Goal: Find specific page/section: Find specific page/section

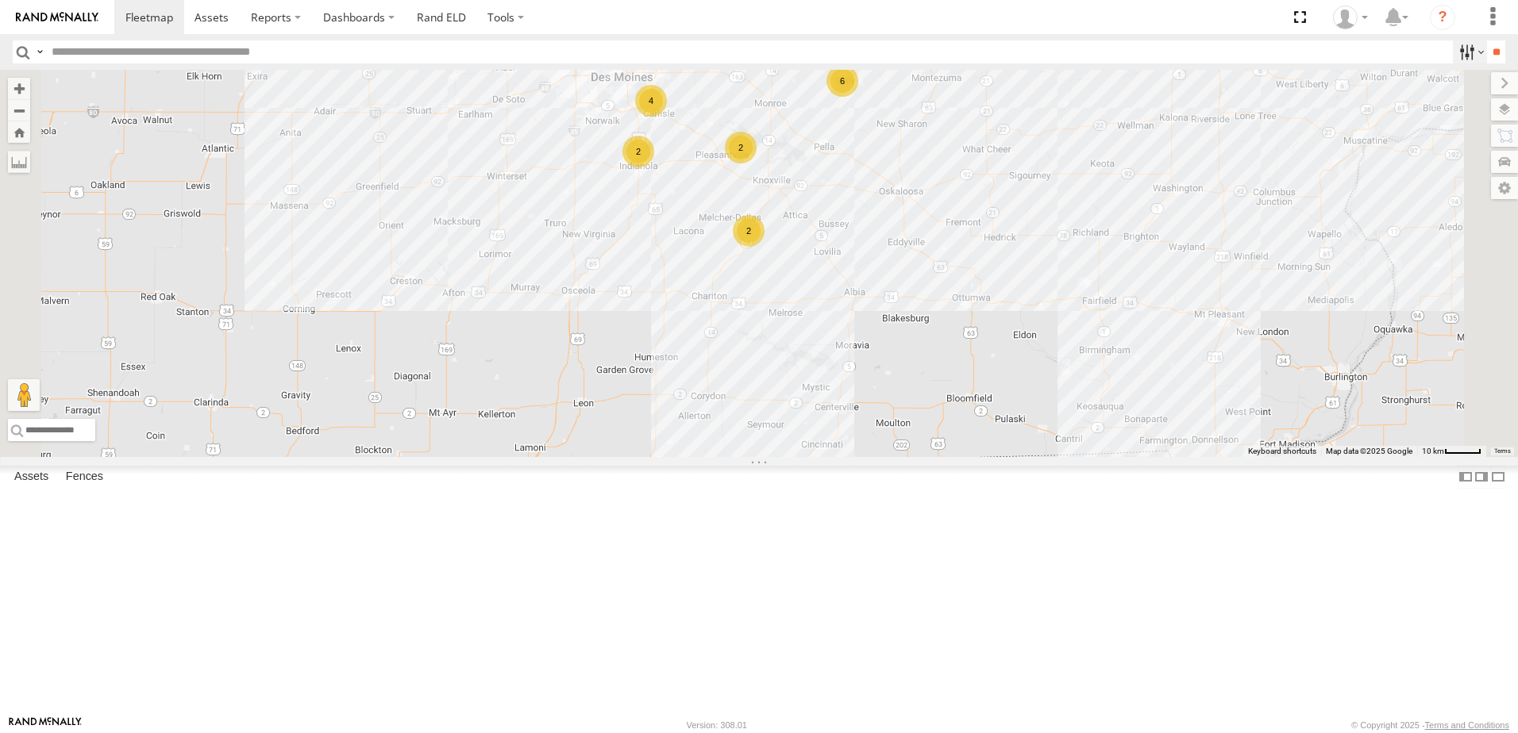
click at [1453, 51] on label at bounding box center [1470, 51] width 34 height 23
click at [0, 0] on span "Tractor" at bounding box center [0, 0] width 0 height 0
click at [1489, 48] on input "**" at bounding box center [1496, 51] width 18 height 23
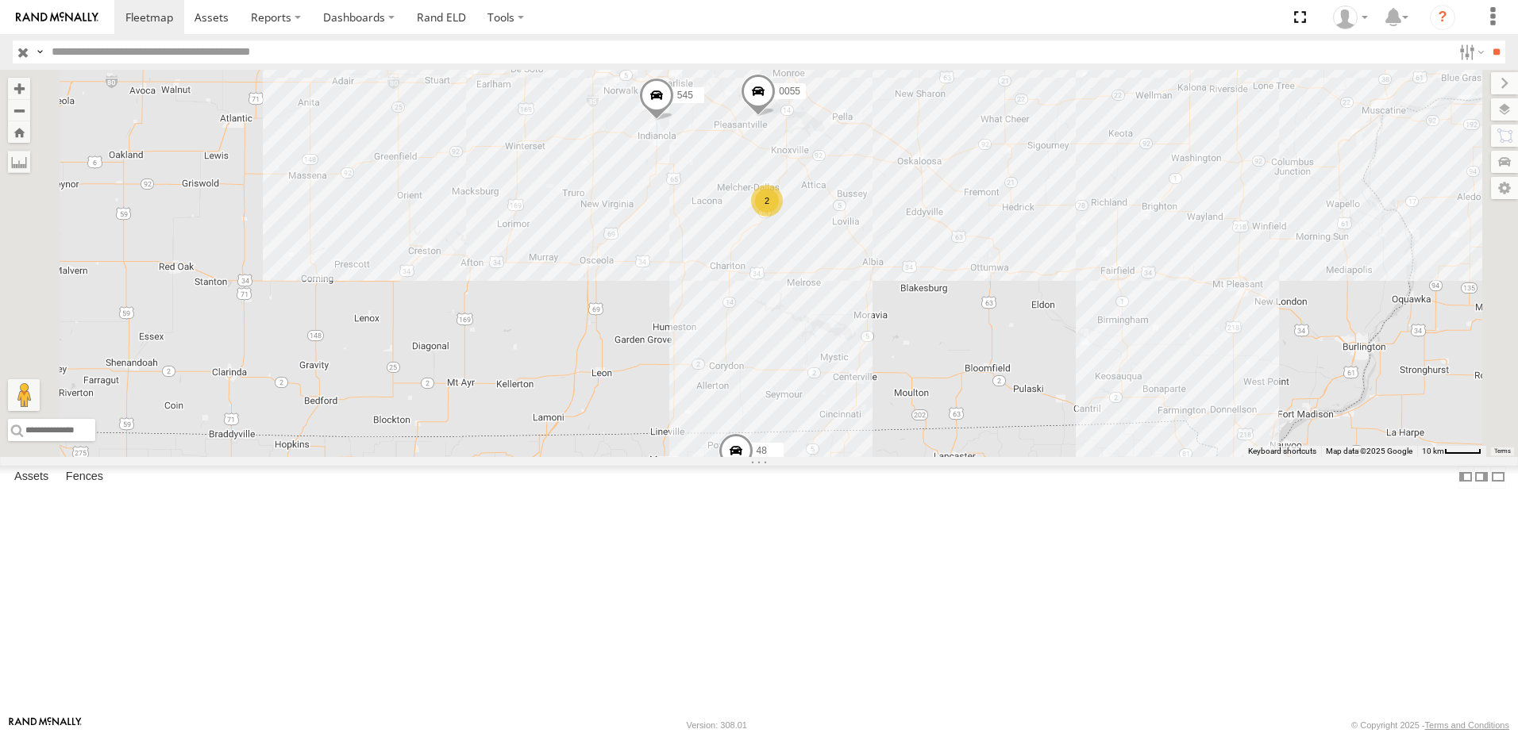
click at [0, 0] on div "48" at bounding box center [0, 0] width 0 height 0
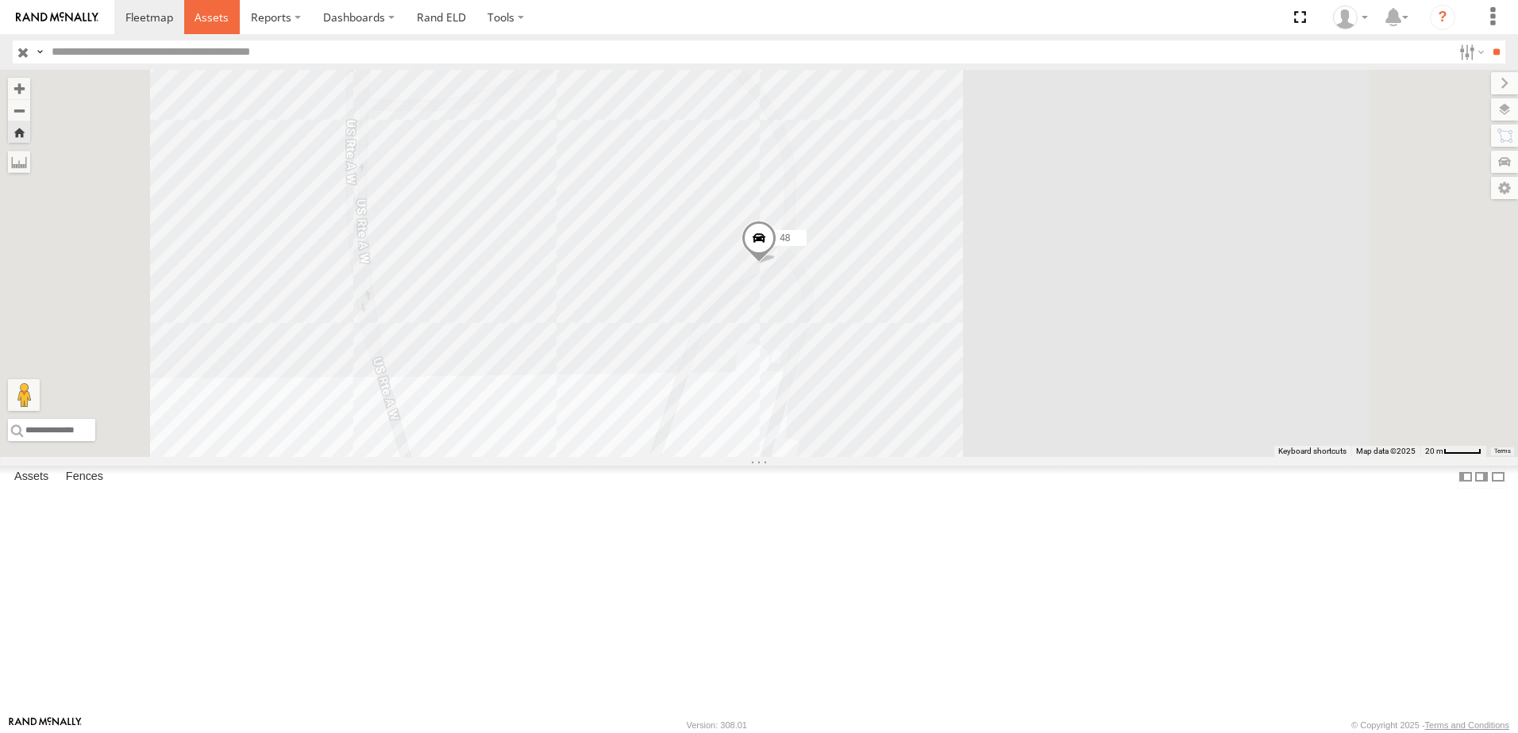
click at [221, 20] on span at bounding box center [211, 17] width 34 height 15
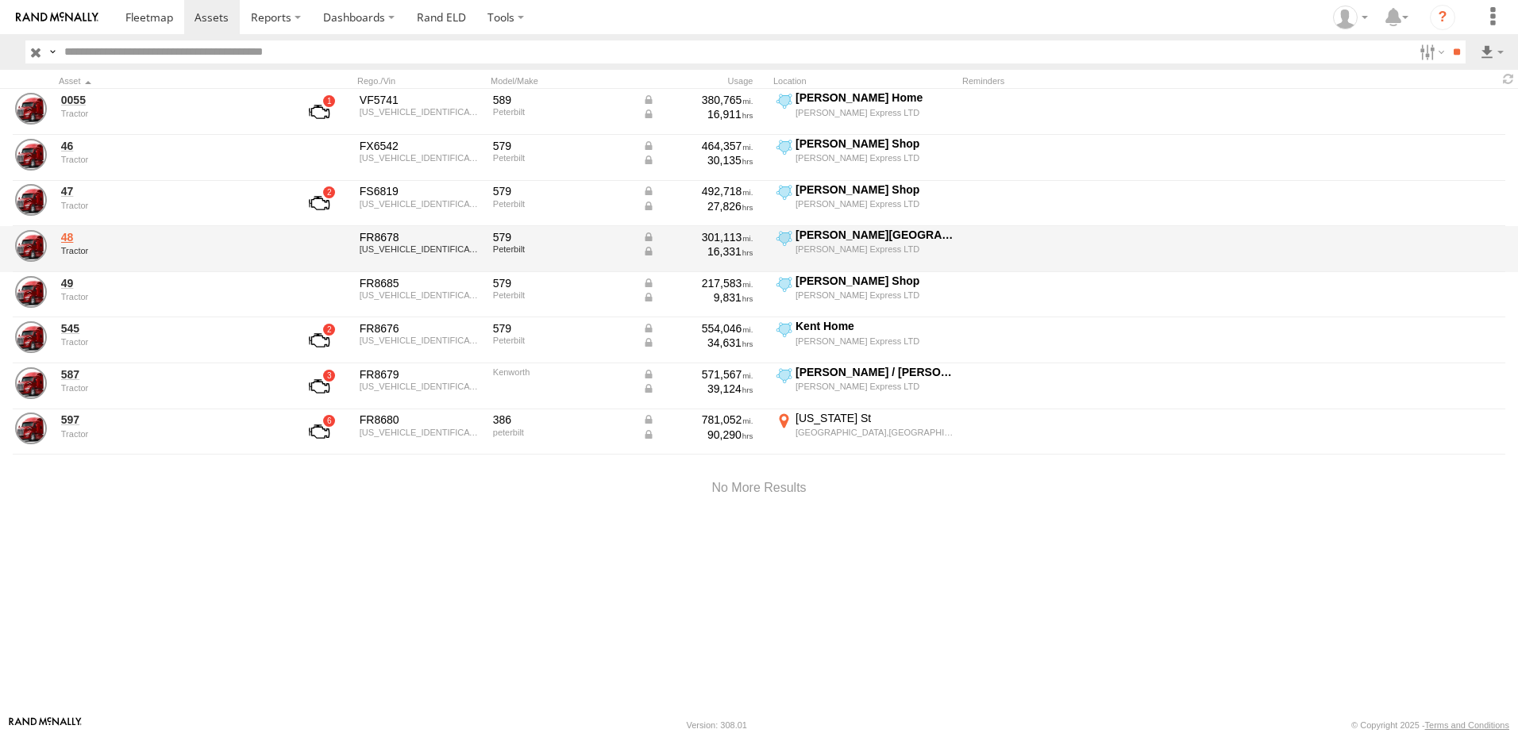
click at [71, 238] on link "48" at bounding box center [169, 237] width 217 height 14
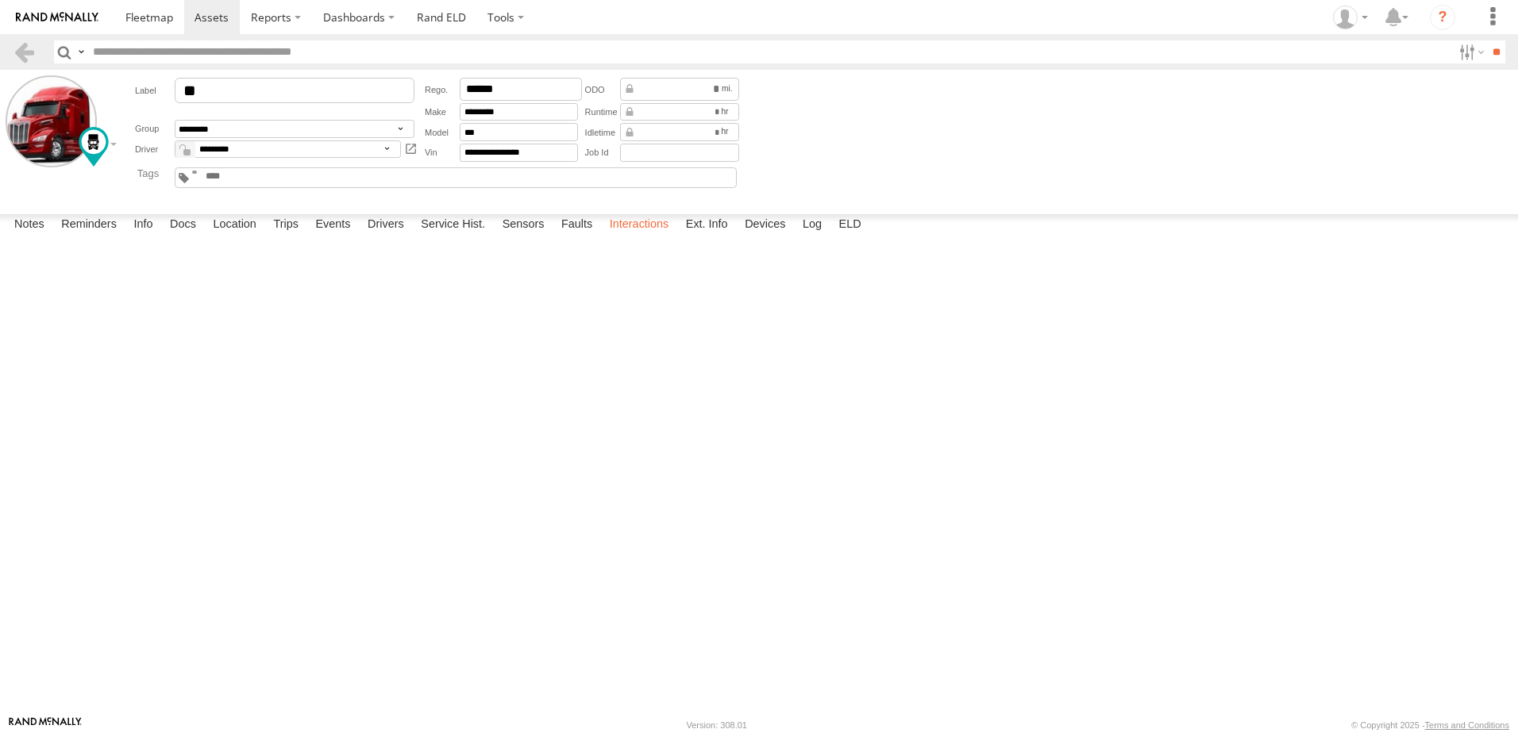
click at [636, 237] on label "Interactions" at bounding box center [639, 225] width 75 height 22
